Goal: Task Accomplishment & Management: Manage account settings

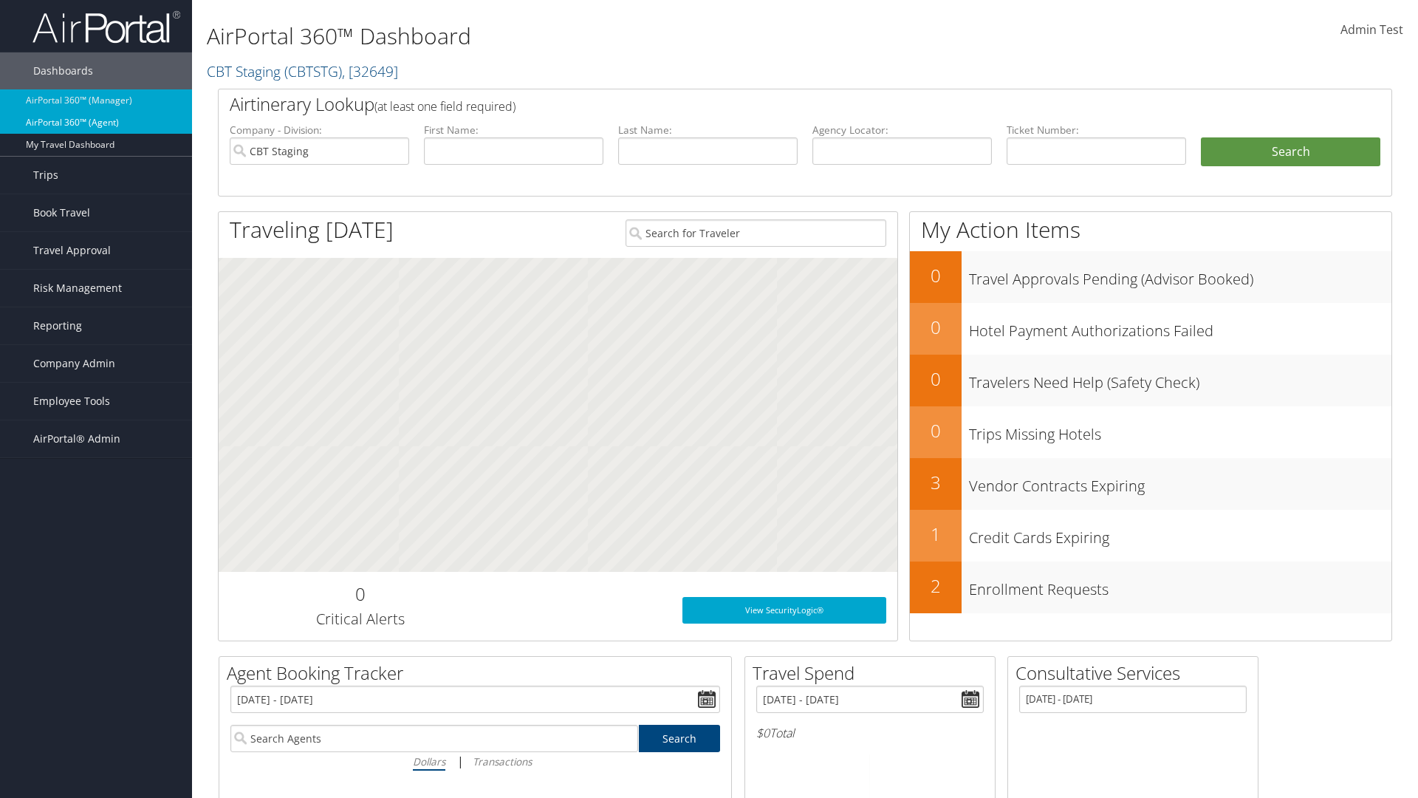
click at [96, 123] on link "AirPortal 360™ (Agent)" at bounding box center [96, 123] width 192 height 22
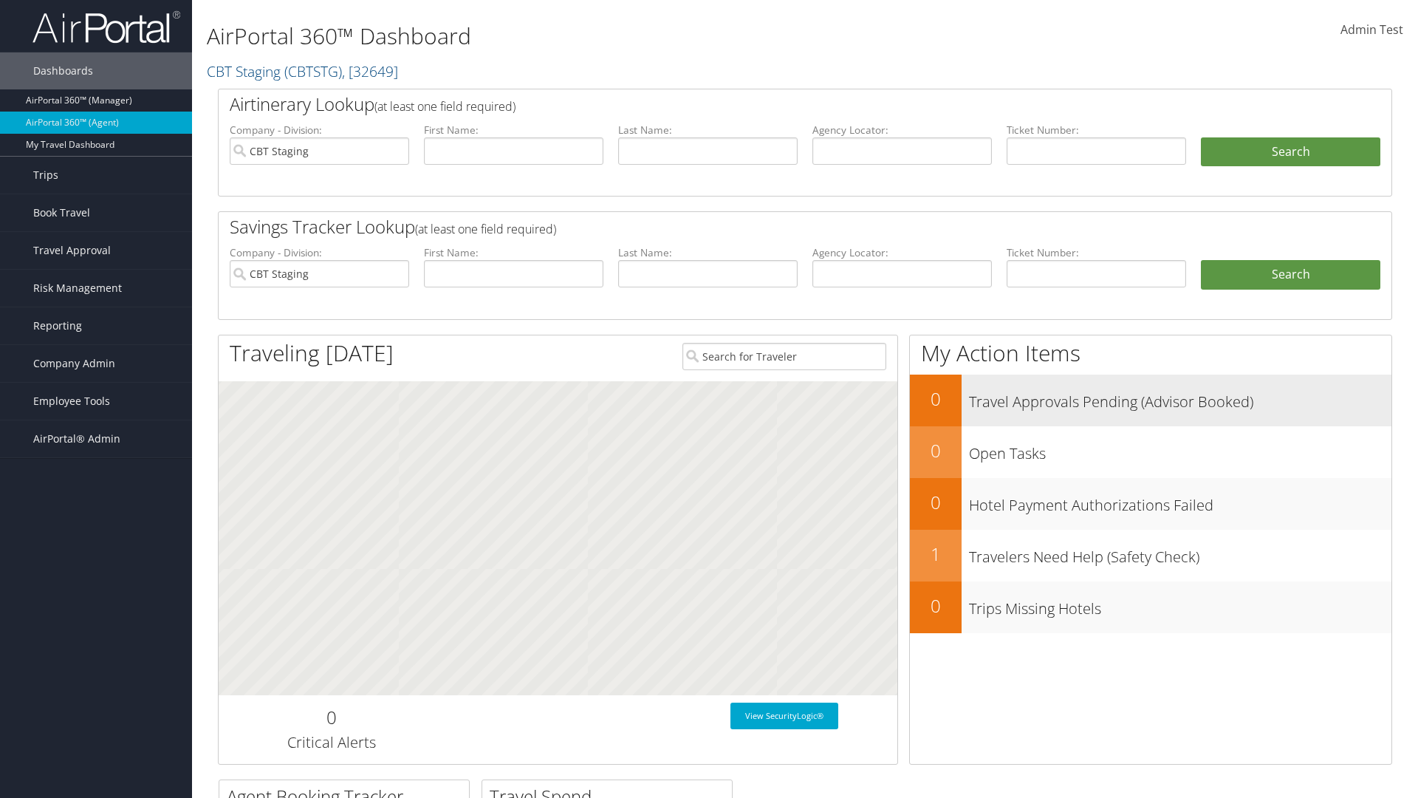
click at [1151, 400] on h3 "Travel Approvals Pending (Advisor Booked)" at bounding box center [1180, 398] width 423 height 28
